Goal: Transaction & Acquisition: Purchase product/service

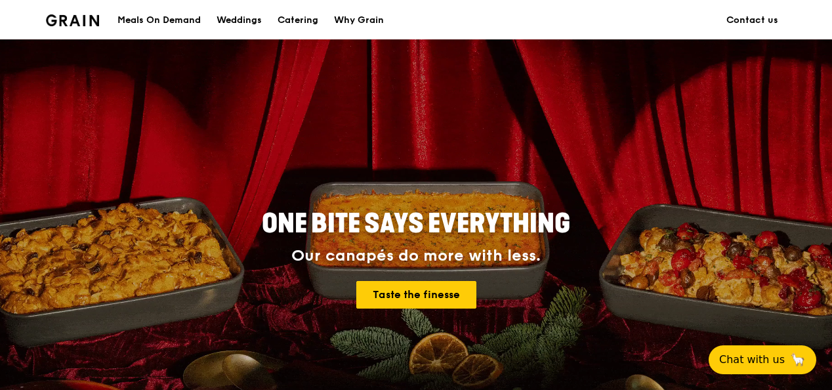
scroll to position [131, 0]
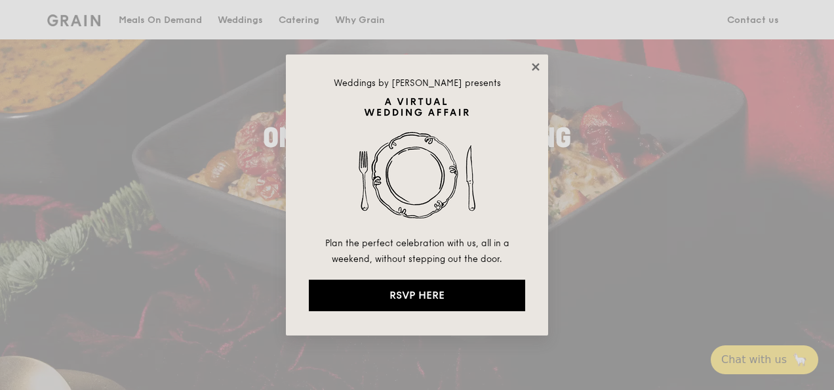
click at [534, 64] on icon at bounding box center [535, 66] width 7 height 7
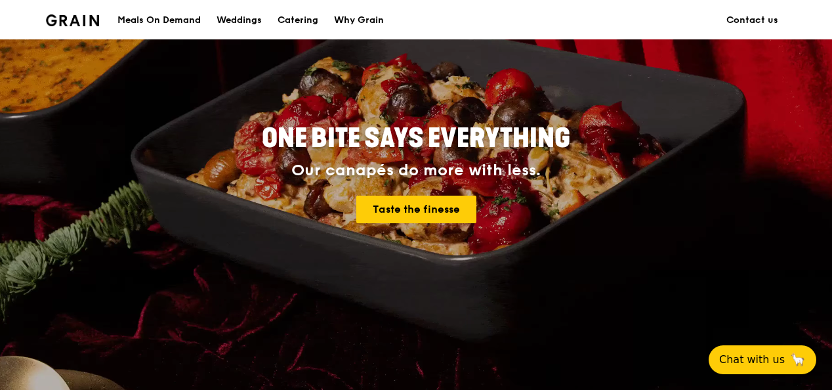
click at [155, 18] on div "Meals On Demand" at bounding box center [158, 20] width 83 height 39
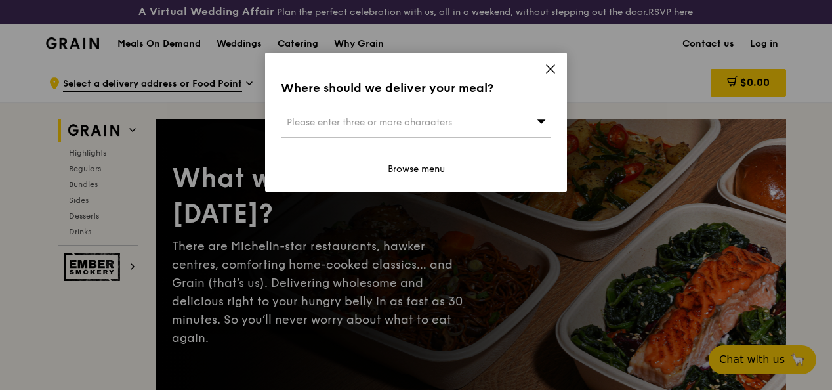
click at [531, 125] on div "Please enter three or more characters" at bounding box center [416, 123] width 270 height 30
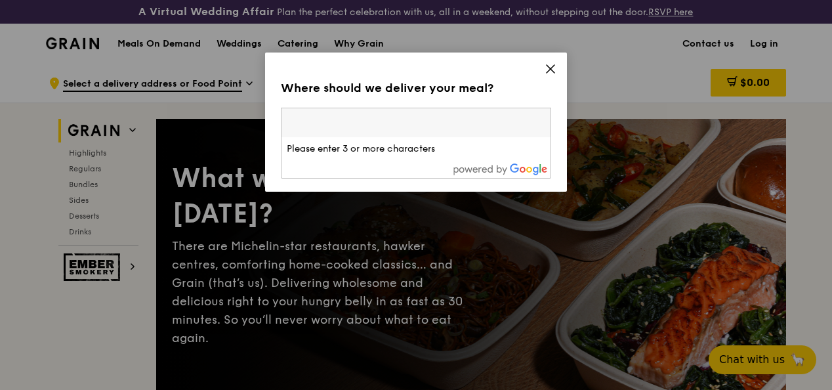
click at [457, 125] on input "search" at bounding box center [415, 122] width 269 height 29
type input "637550"
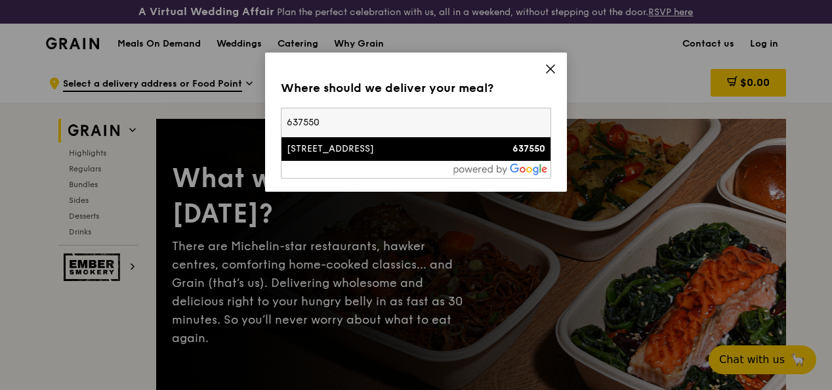
click at [461, 160] on li "[STREET_ADDRESS] 637550" at bounding box center [415, 149] width 269 height 24
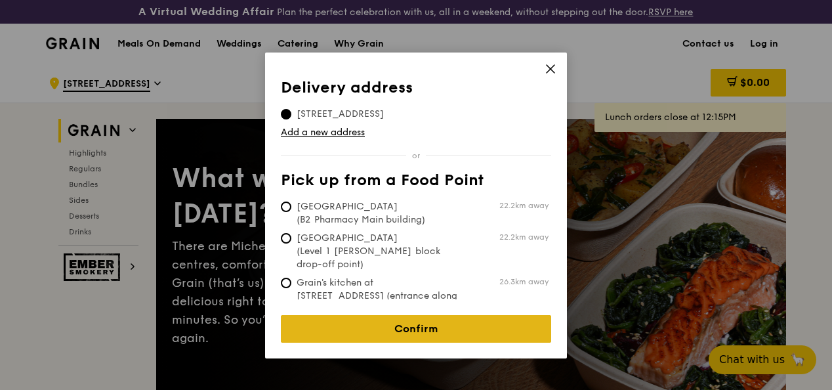
click at [403, 315] on link "Confirm" at bounding box center [416, 329] width 270 height 28
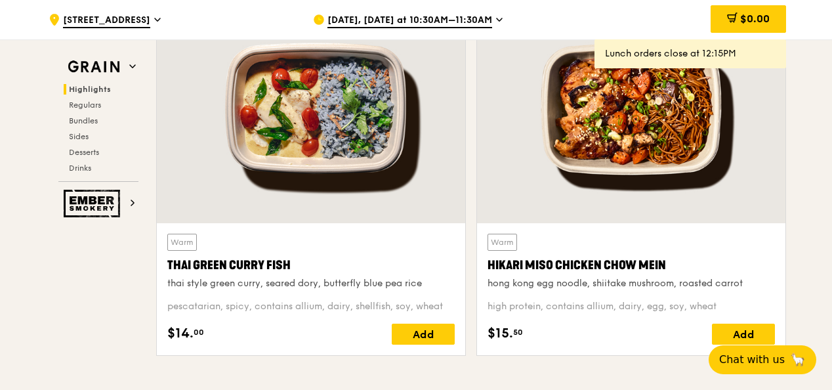
scroll to position [525, 0]
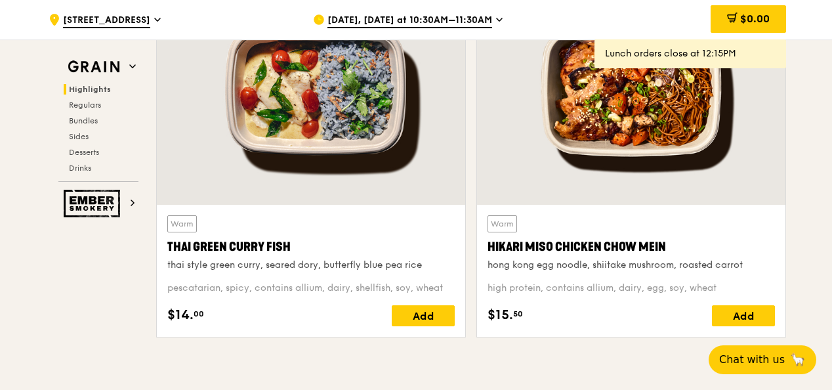
click at [453, 18] on span "[DATE], [DATE] at 10:30AM–11:30AM" at bounding box center [409, 21] width 165 height 14
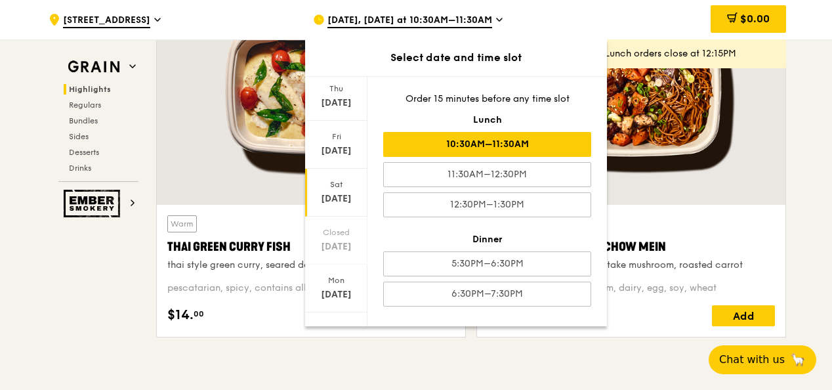
scroll to position [152, 0]
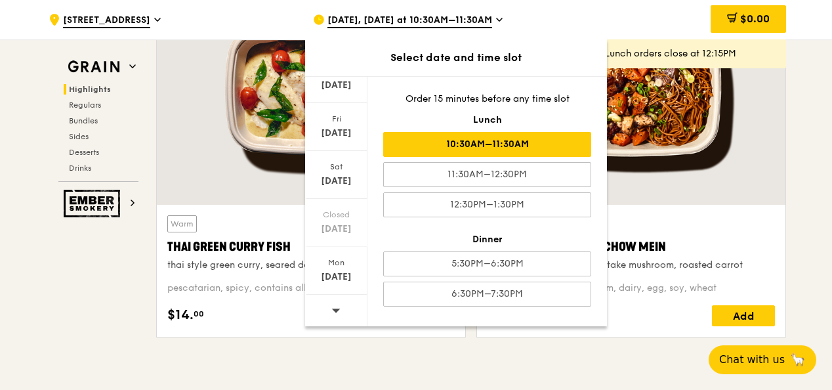
click at [340, 312] on div at bounding box center [336, 311] width 62 height 33
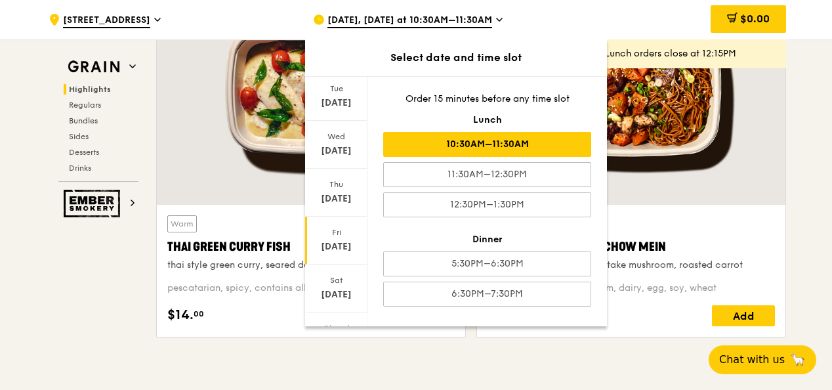
scroll to position [20, 0]
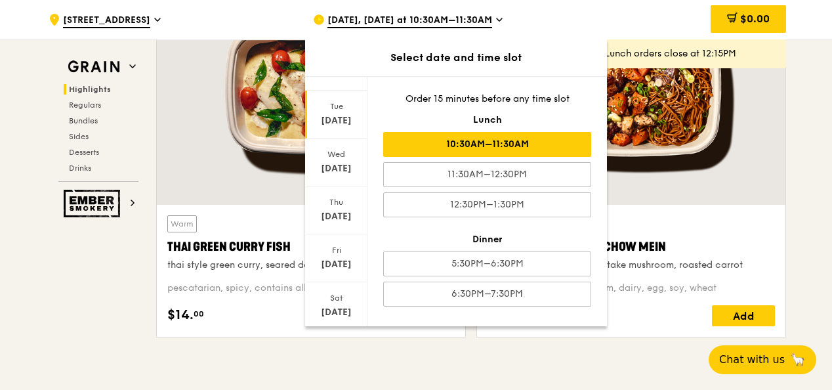
click at [348, 116] on div "[DATE]" at bounding box center [336, 120] width 58 height 13
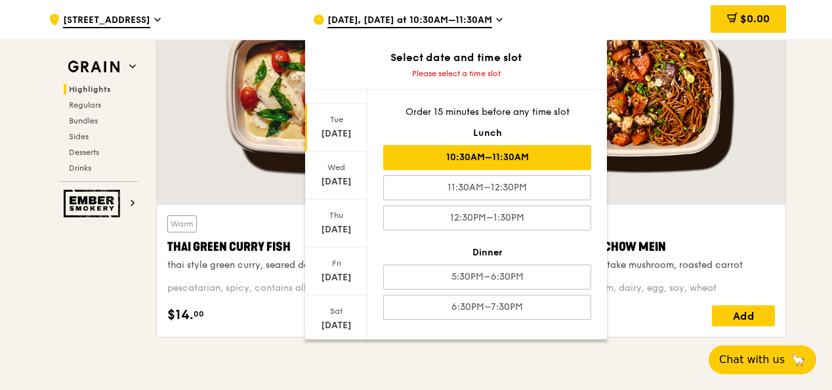
click at [498, 162] on div "10:30AM–11:30AM" at bounding box center [487, 157] width 208 height 25
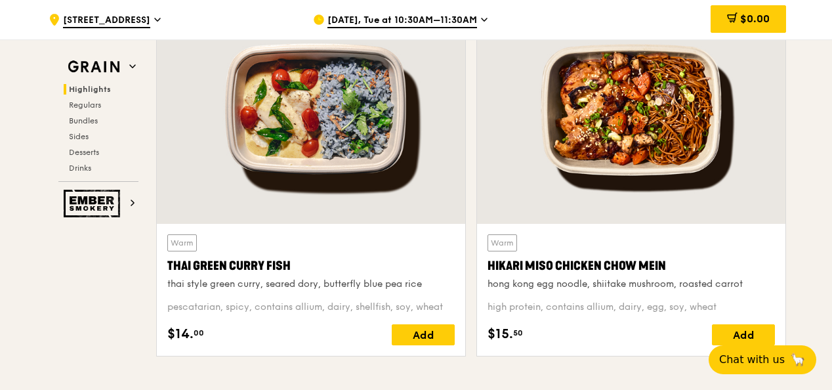
scroll to position [525, 0]
